Goal: Task Accomplishment & Management: Manage account settings

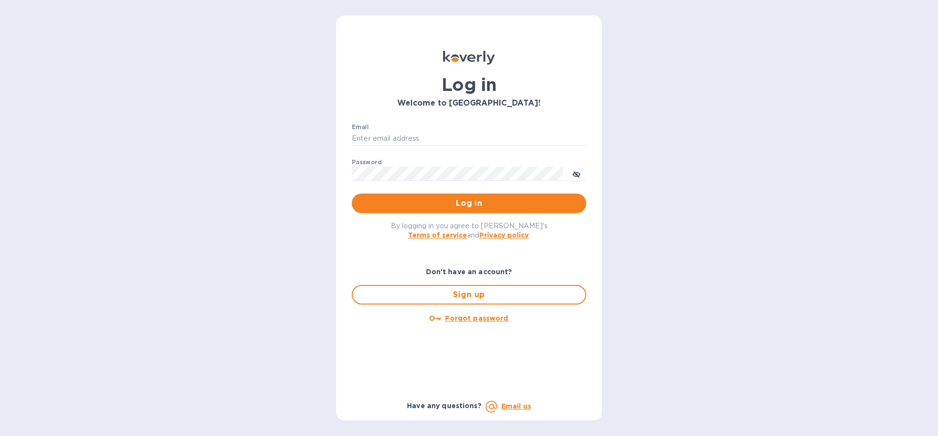
type input "[EMAIL_ADDRESS][DOMAIN_NAME]"
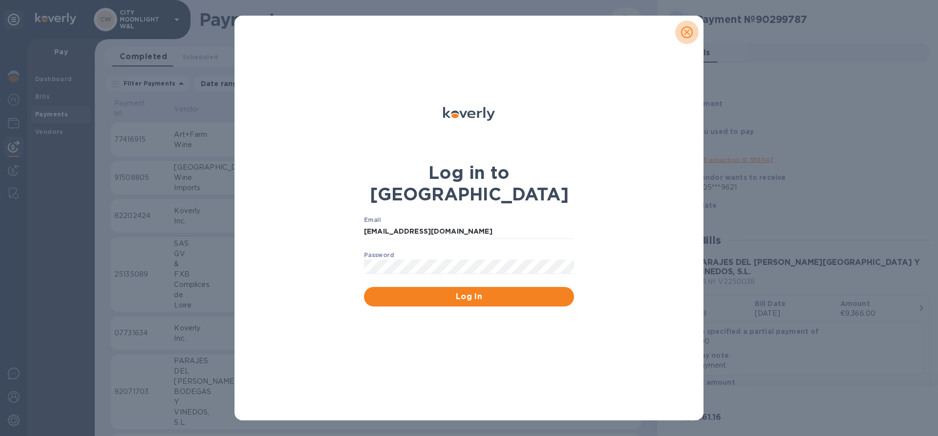
click at [688, 29] on icon "close" at bounding box center [687, 32] width 10 height 10
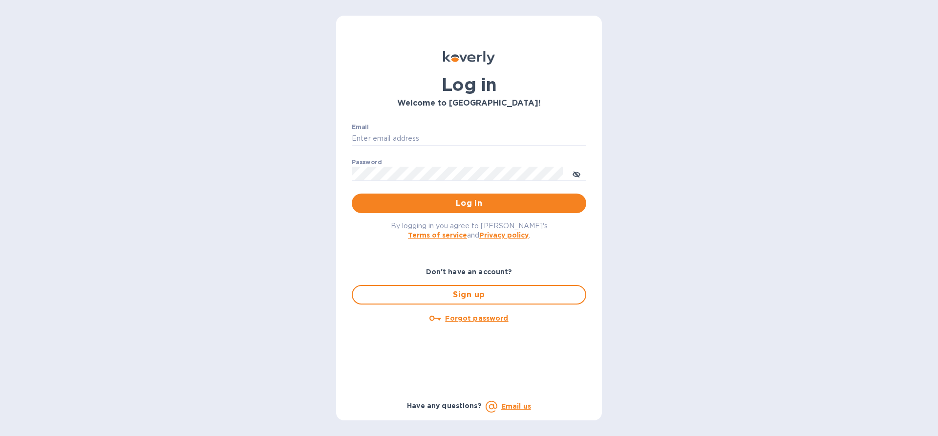
type input "[EMAIL_ADDRESS][DOMAIN_NAME]"
